Goal: Transaction & Acquisition: Purchase product/service

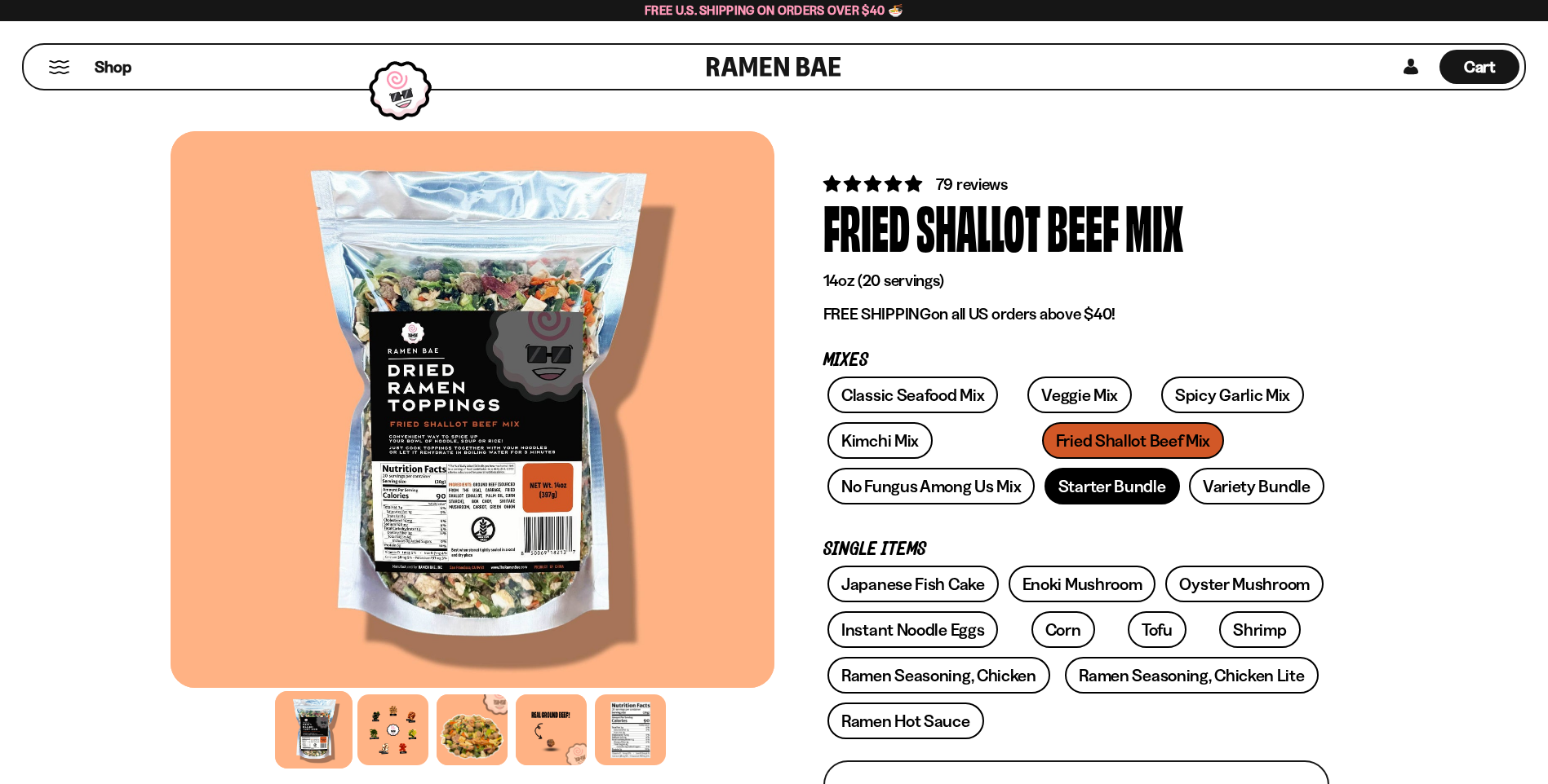
click at [1129, 484] on link "Starter Bundle" at bounding box center [1112, 486] width 135 height 37
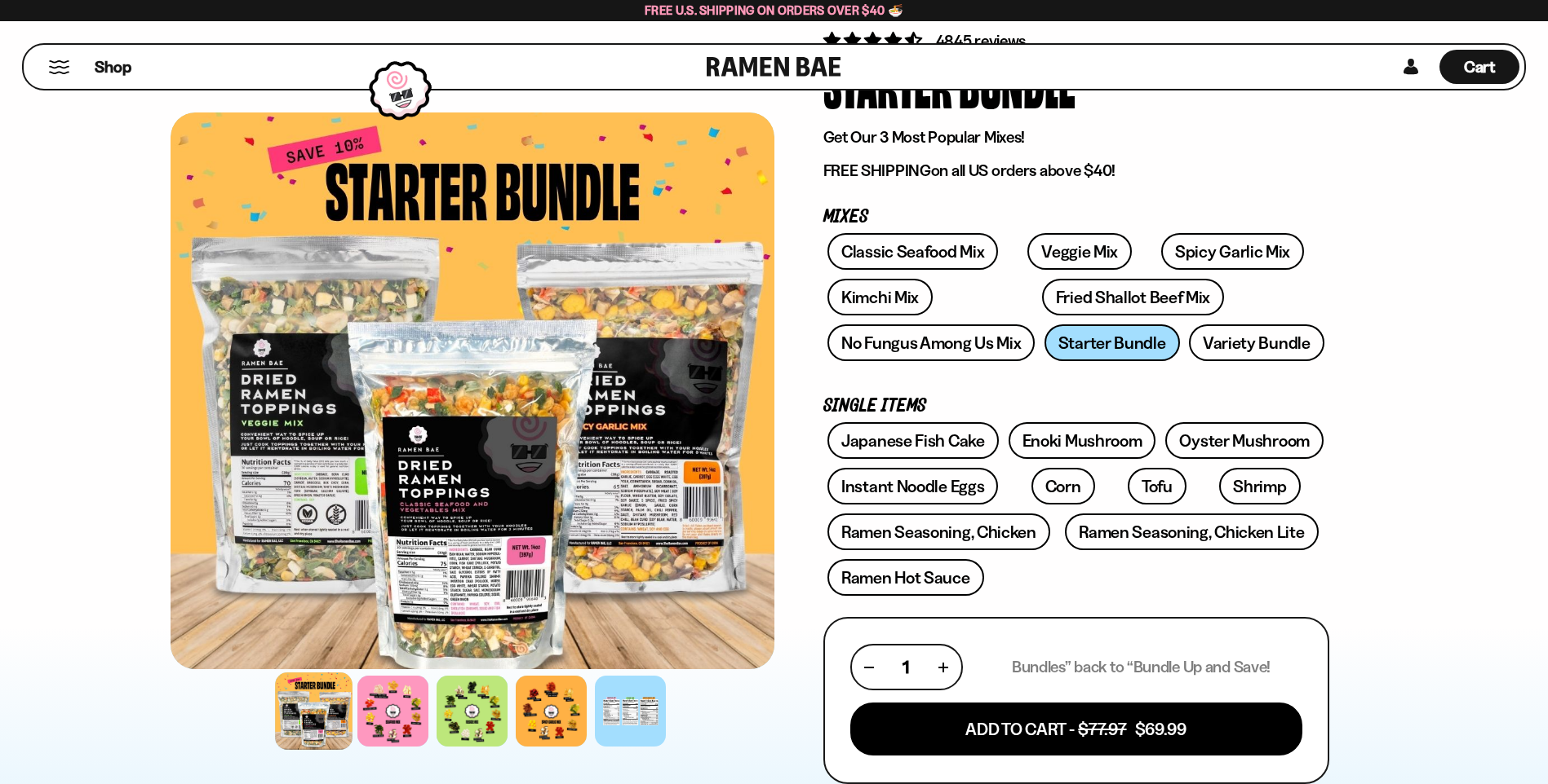
scroll to position [245, 0]
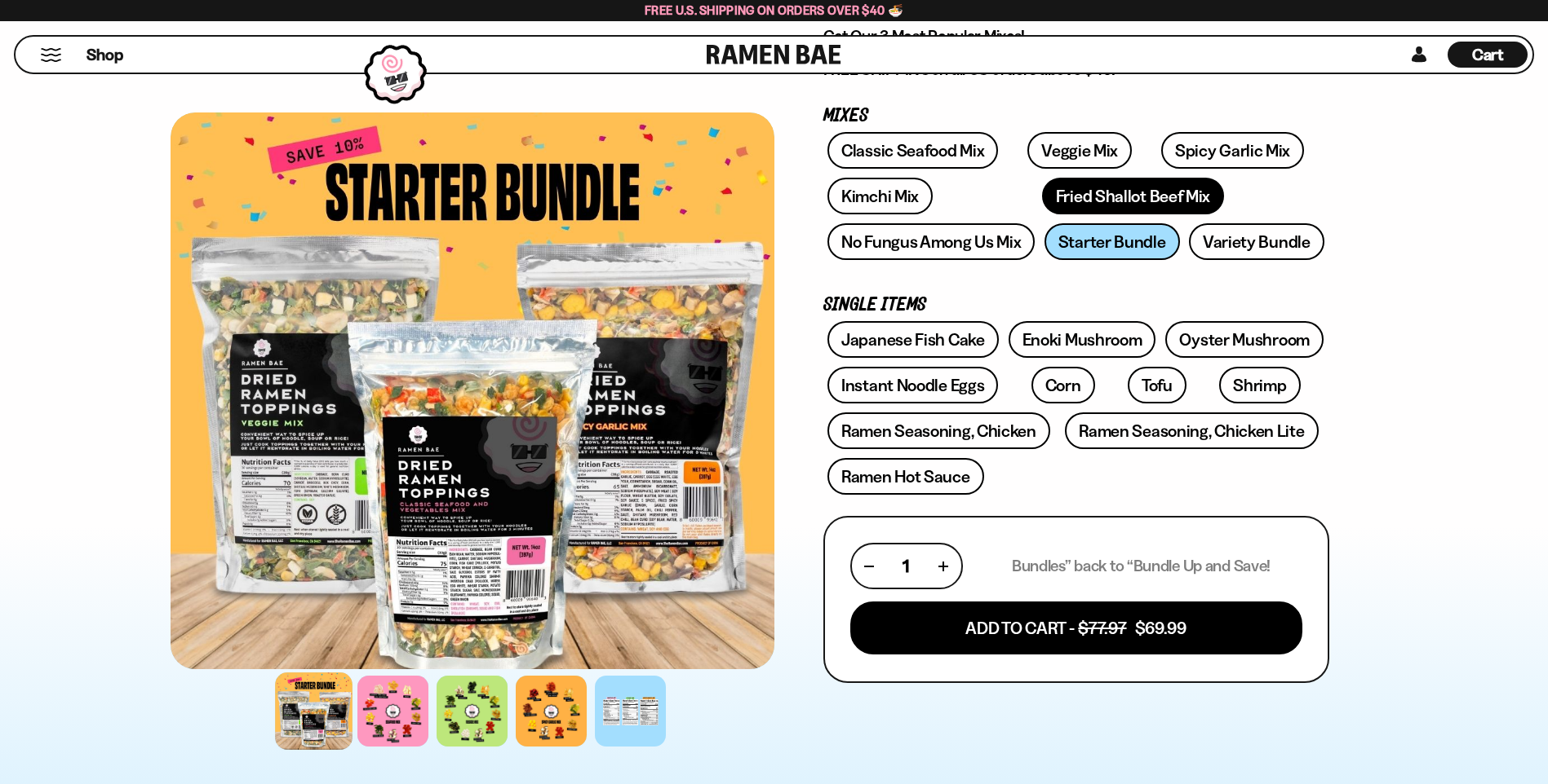
click at [1042, 197] on link "Fried Shallot Beef Mix" at bounding box center [1132, 196] width 182 height 37
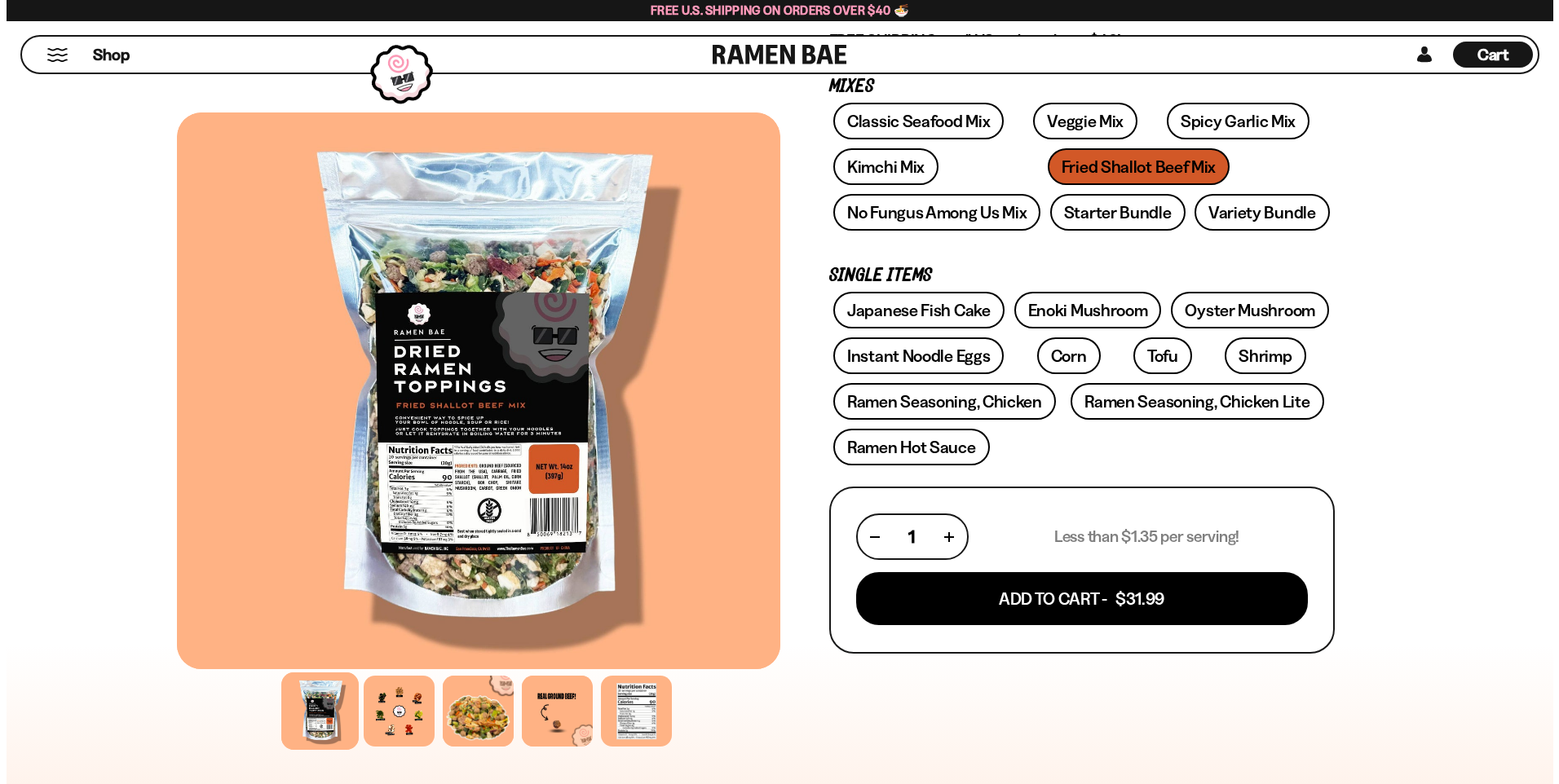
scroll to position [326, 0]
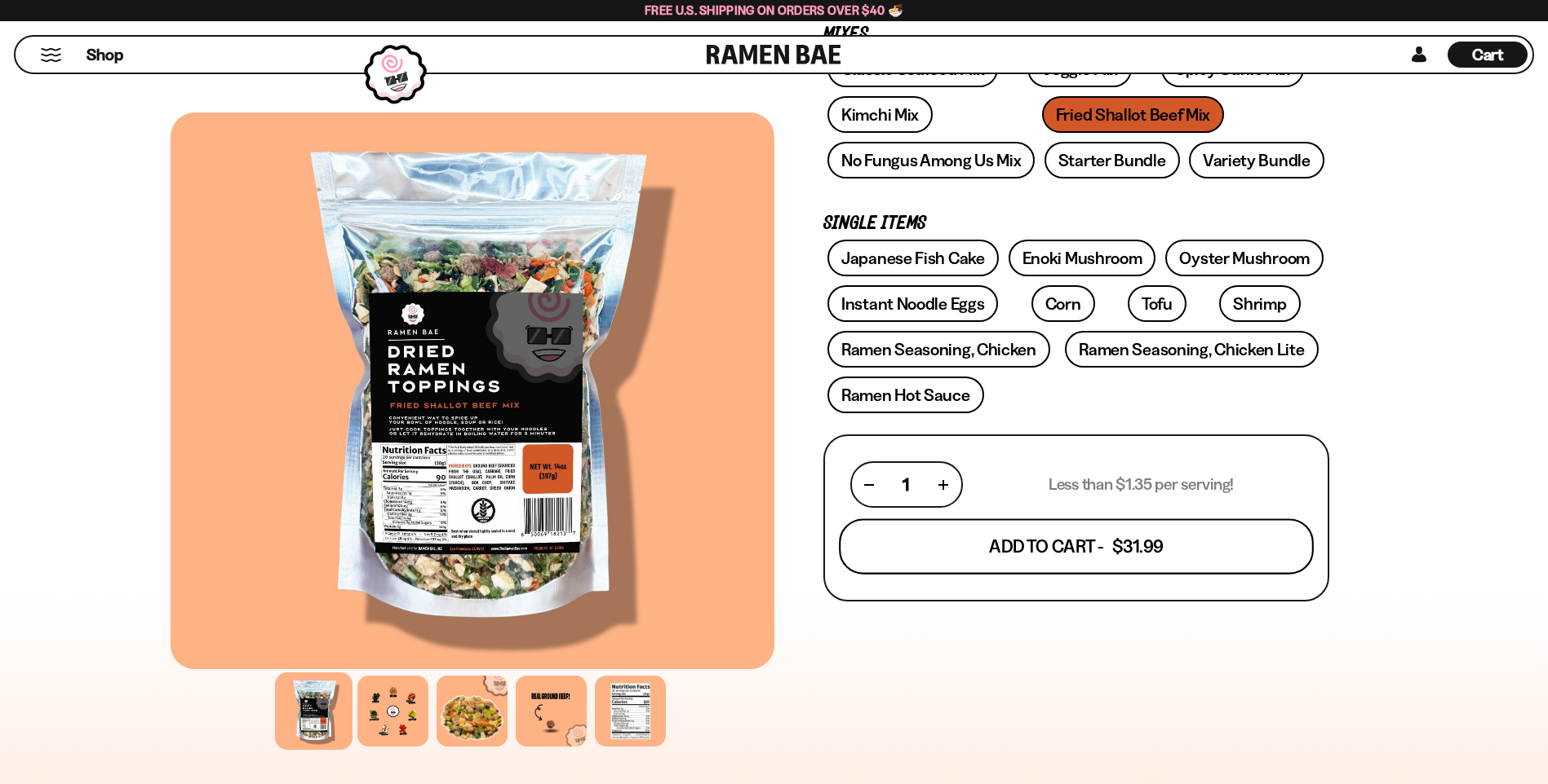
click at [1210, 536] on button "Add To Cart - $31.99" at bounding box center [1076, 547] width 475 height 55
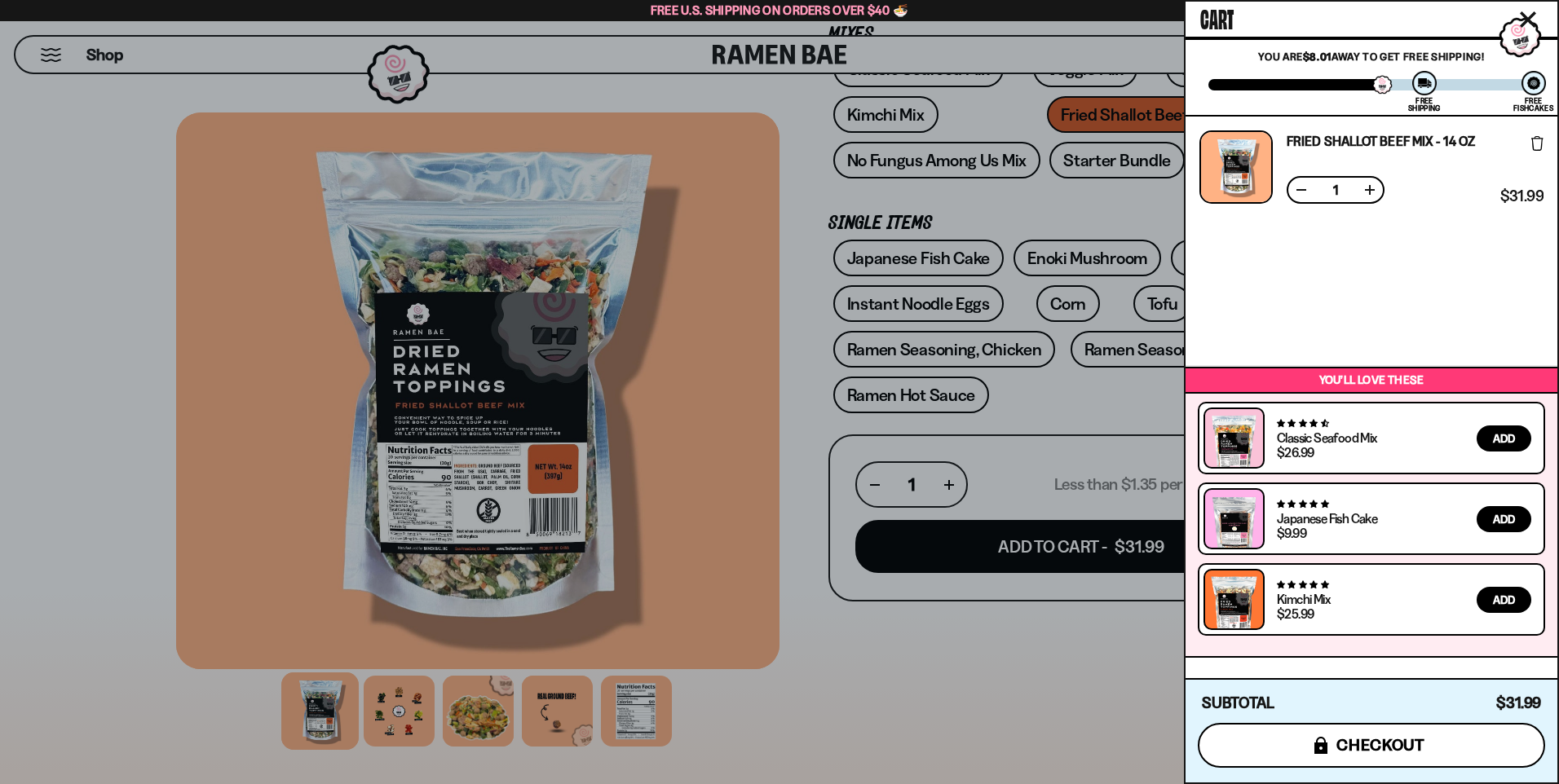
click at [1389, 745] on span "checkout" at bounding box center [1380, 745] width 89 height 18
